Goal: Transaction & Acquisition: Purchase product/service

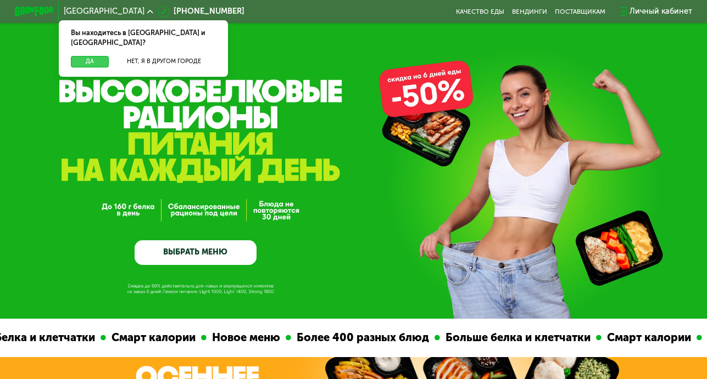
click at [86, 56] on button "Да" at bounding box center [90, 62] width 38 height 12
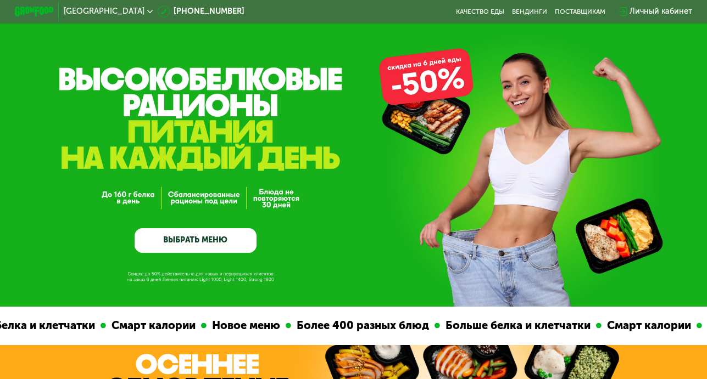
scroll to position [21, 0]
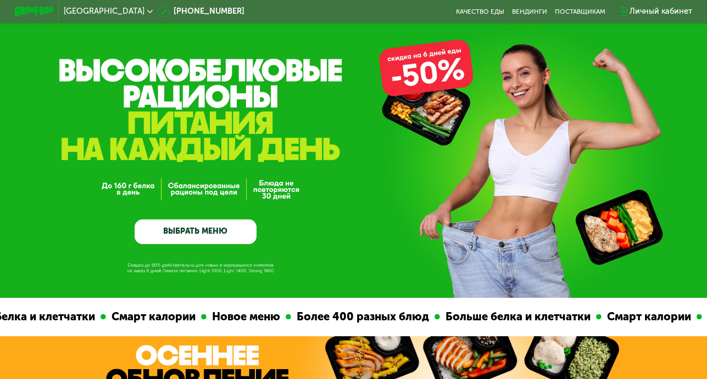
click at [190, 231] on link "ВЫБРАТЬ МЕНЮ" at bounding box center [196, 232] width 122 height 25
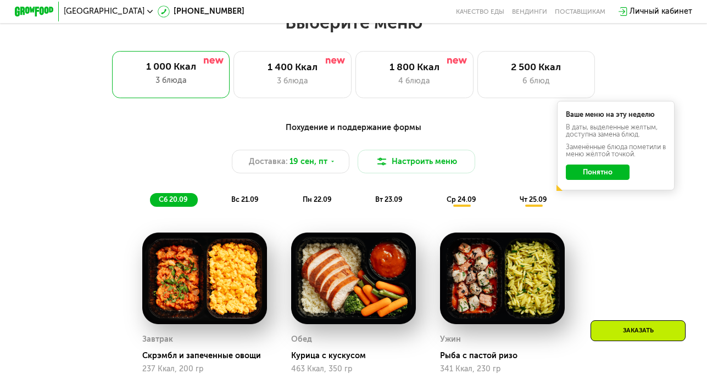
scroll to position [628, 0]
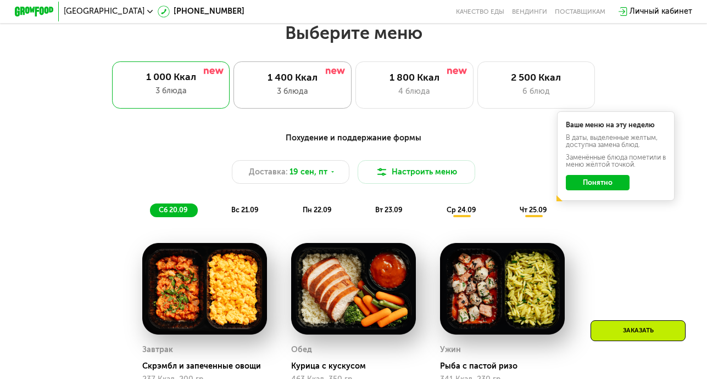
click at [303, 87] on div "3 блюда" at bounding box center [292, 92] width 97 height 12
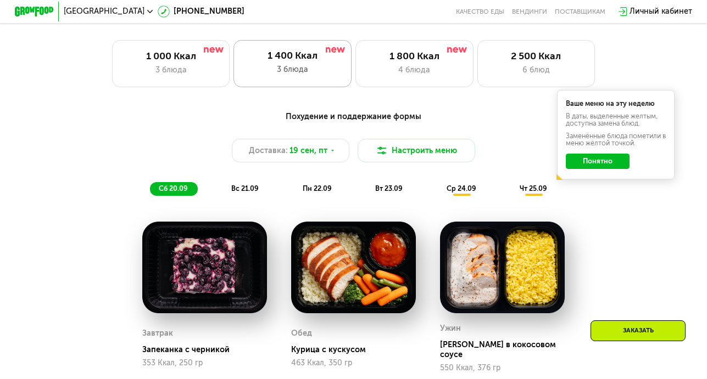
scroll to position [649, 0]
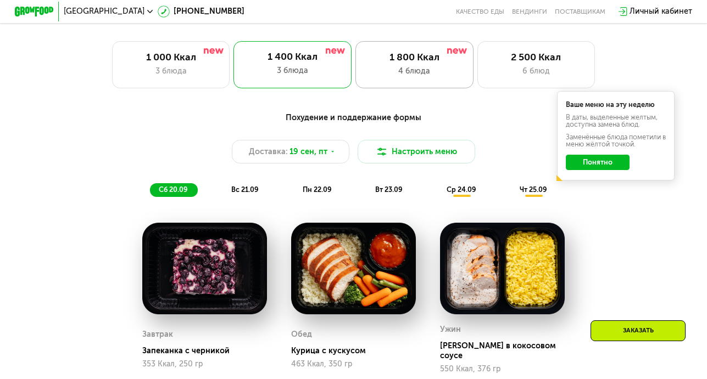
click at [405, 63] on div "1 800 Ккал 4 блюда" at bounding box center [414, 64] width 118 height 47
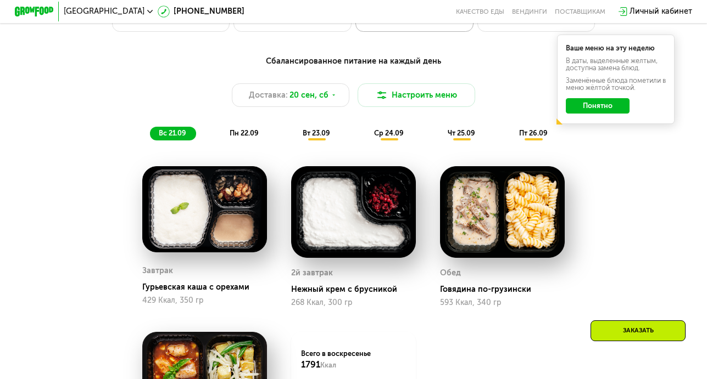
scroll to position [714, 0]
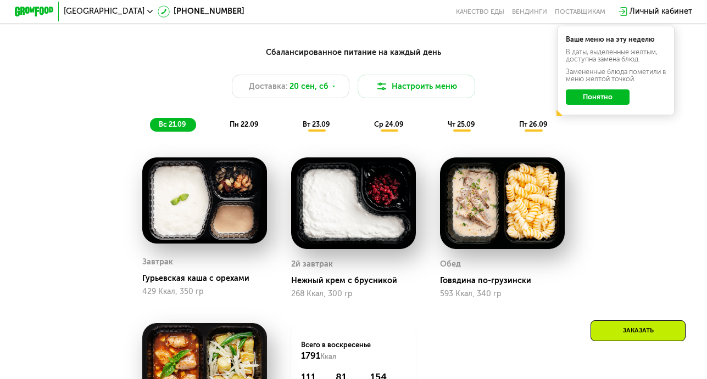
click at [194, 225] on img at bounding box center [204, 201] width 124 height 86
click at [223, 208] on img at bounding box center [204, 201] width 124 height 86
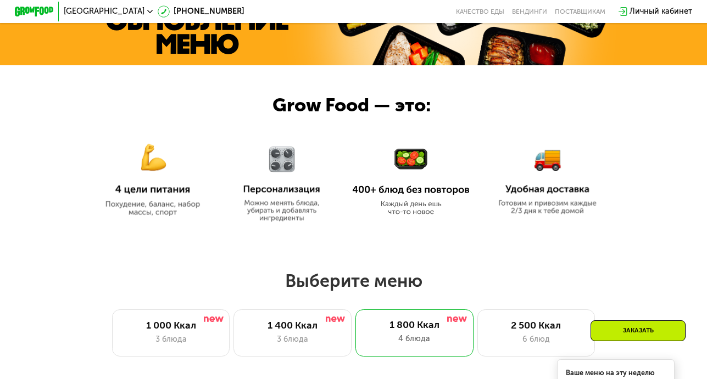
scroll to position [386, 0]
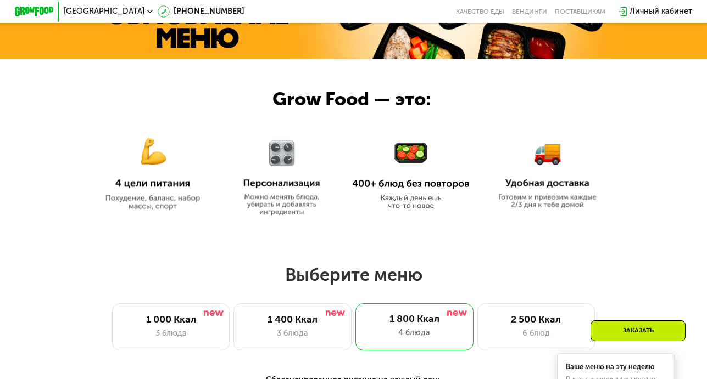
click at [164, 180] on img at bounding box center [153, 168] width 118 height 86
click at [527, 334] on div "6 блюд" at bounding box center [536, 334] width 97 height 12
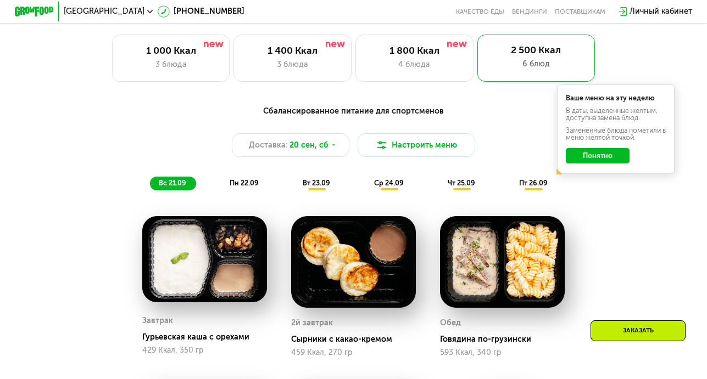
scroll to position [653, 0]
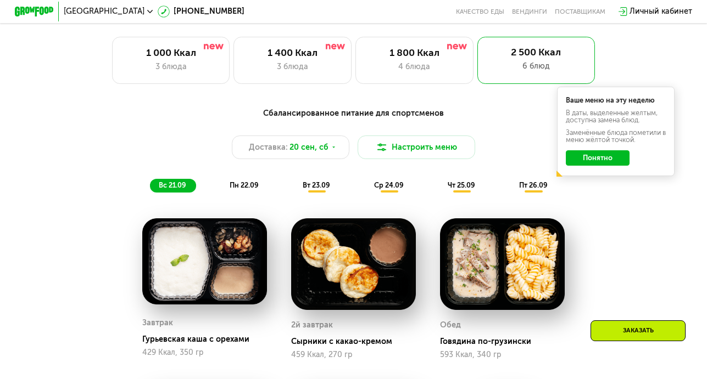
click at [606, 153] on button "Понятно" at bounding box center [598, 158] width 64 height 16
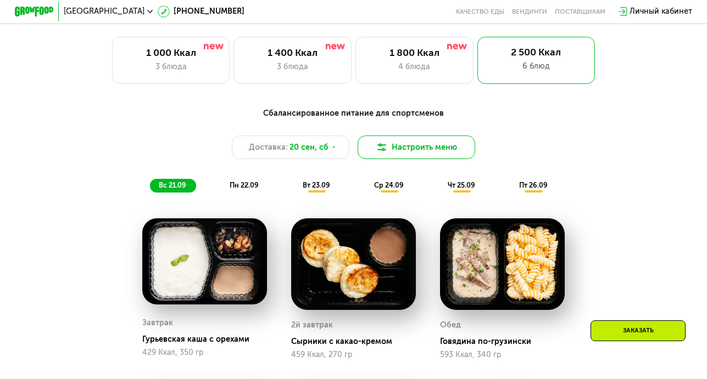
click at [409, 151] on button "Настроить меню" at bounding box center [416, 148] width 118 height 24
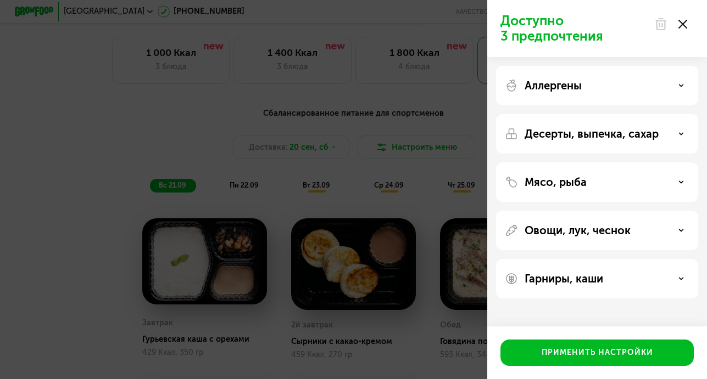
click at [681, 186] on div "Мясо, рыба" at bounding box center [597, 182] width 185 height 13
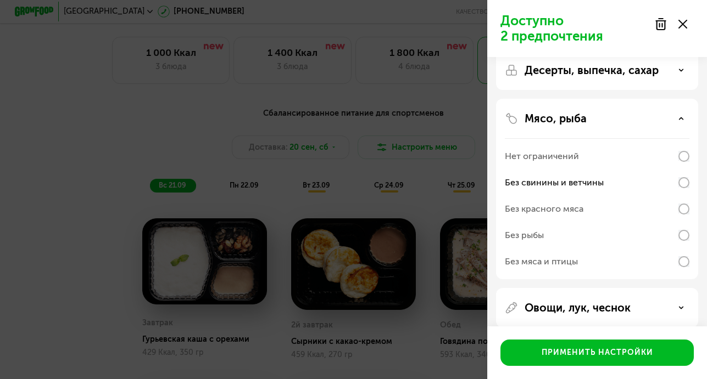
scroll to position [124, 0]
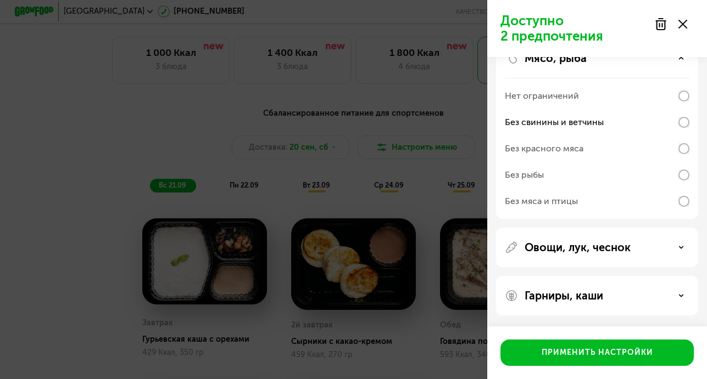
click at [679, 292] on div "Гарниры, каши" at bounding box center [597, 295] width 185 height 13
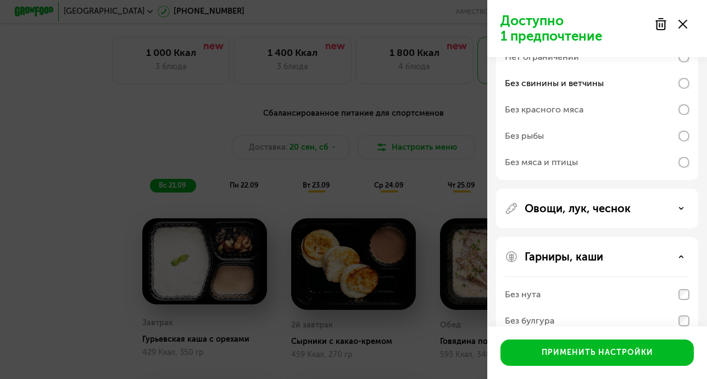
scroll to position [161, 0]
click at [664, 213] on div "Овощи, лук, чеснок" at bounding box center [597, 210] width 185 height 13
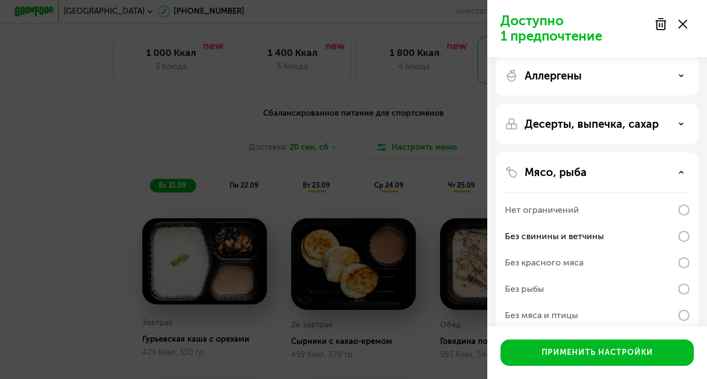
scroll to position [0, 0]
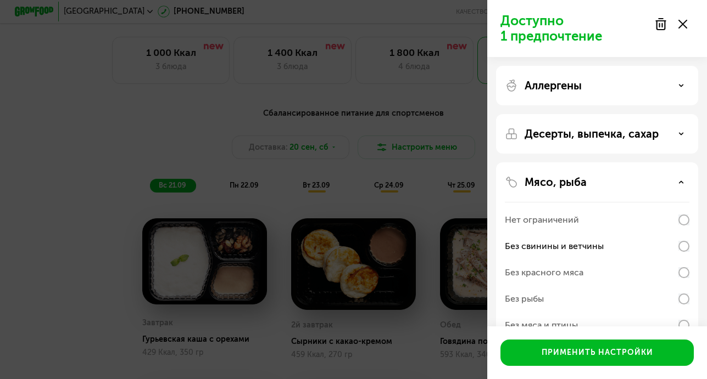
click at [681, 133] on use at bounding box center [681, 134] width 4 height 2
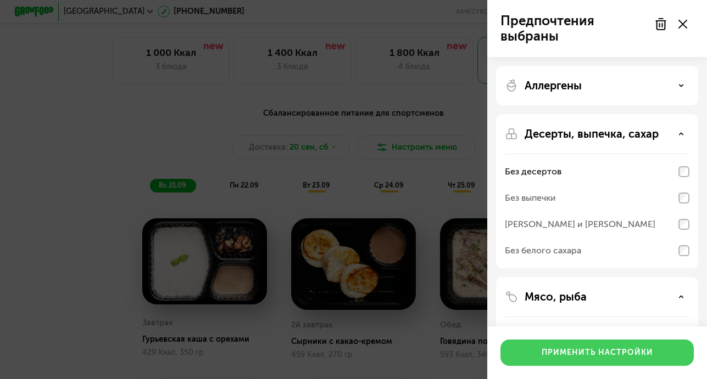
click at [591, 351] on div "Применить настройки" at bounding box center [596, 353] width 111 height 11
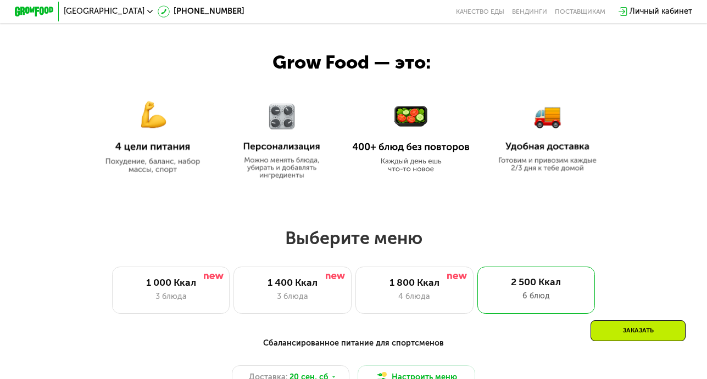
scroll to position [420, 0]
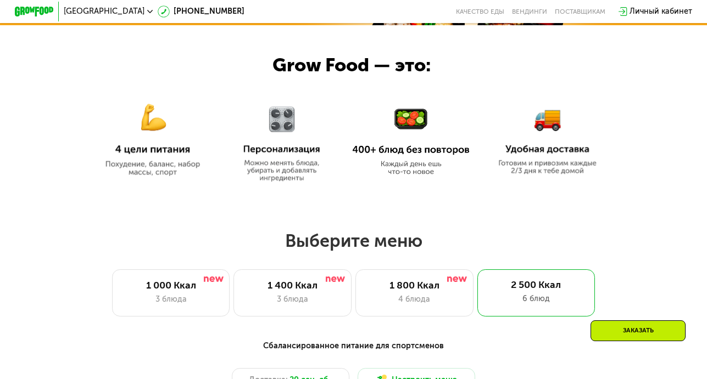
click at [418, 301] on div "4 блюда" at bounding box center [414, 300] width 97 height 12
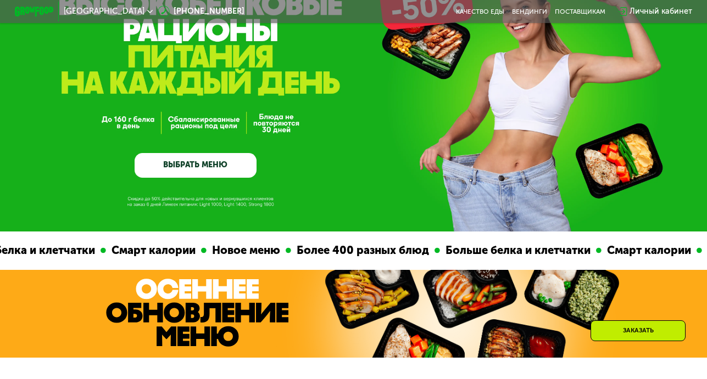
scroll to position [0, 0]
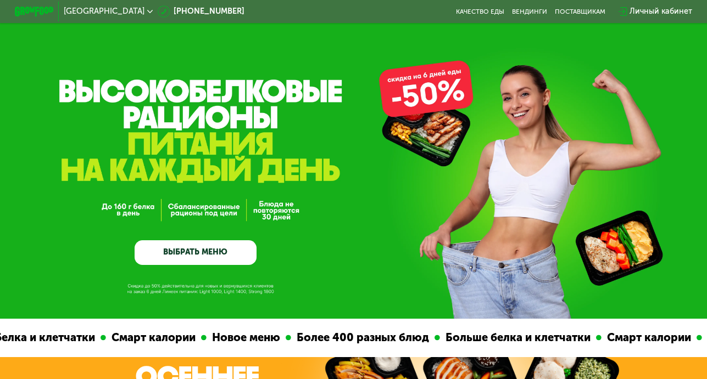
click at [181, 253] on link "ВЫБРАТЬ МЕНЮ" at bounding box center [196, 253] width 122 height 25
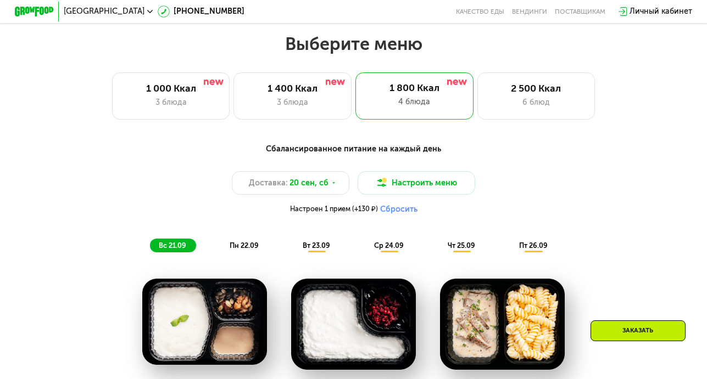
scroll to position [627, 0]
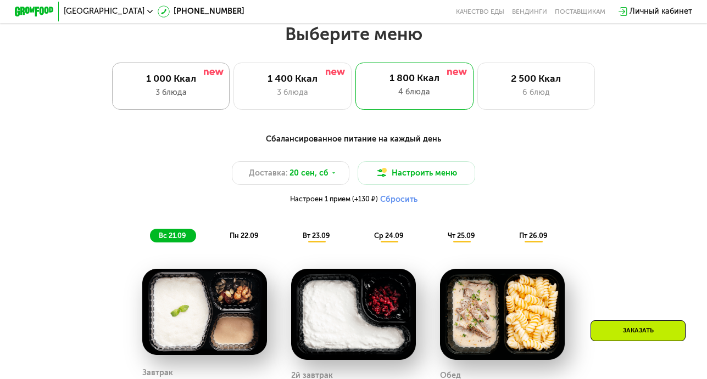
click at [167, 87] on div "3 блюда" at bounding box center [170, 93] width 97 height 12
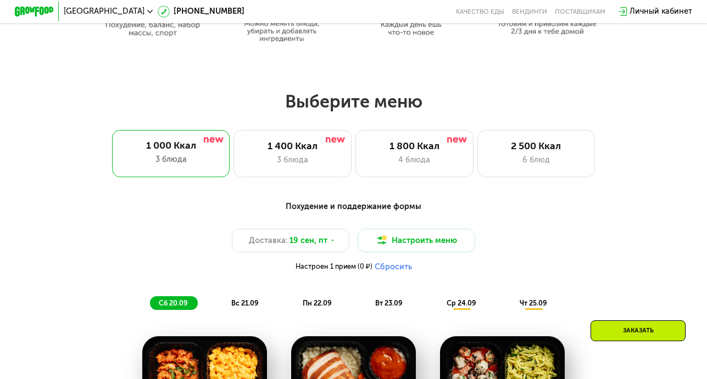
scroll to position [557, 0]
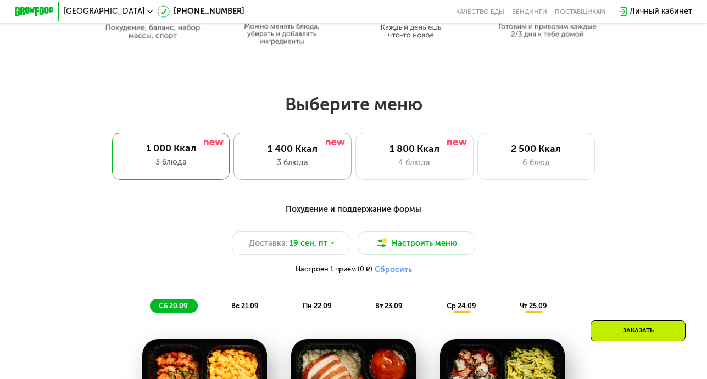
click at [312, 157] on div "3 блюда" at bounding box center [292, 163] width 97 height 12
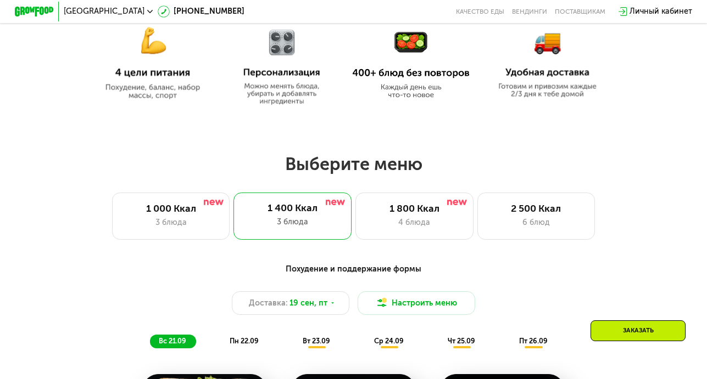
scroll to position [496, 0]
